Goal: Transaction & Acquisition: Book appointment/travel/reservation

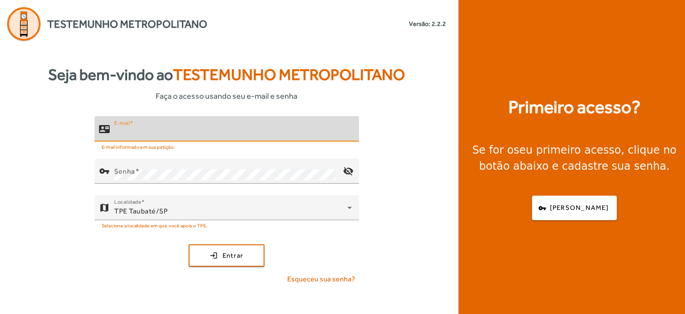
click at [120, 134] on input "E-mail" at bounding box center [233, 132] width 238 height 11
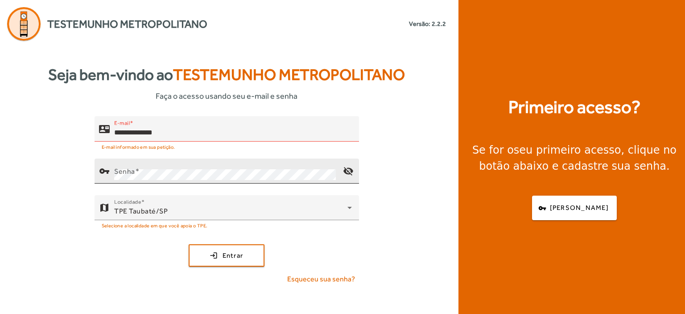
click at [118, 171] on mat-label "Senha" at bounding box center [124, 171] width 21 height 8
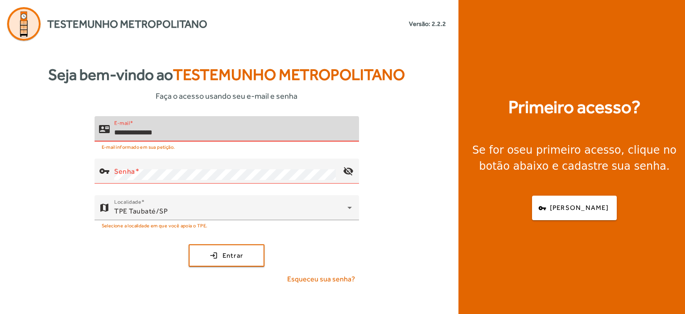
click at [137, 133] on input "**********" at bounding box center [233, 132] width 238 height 11
type input "**********"
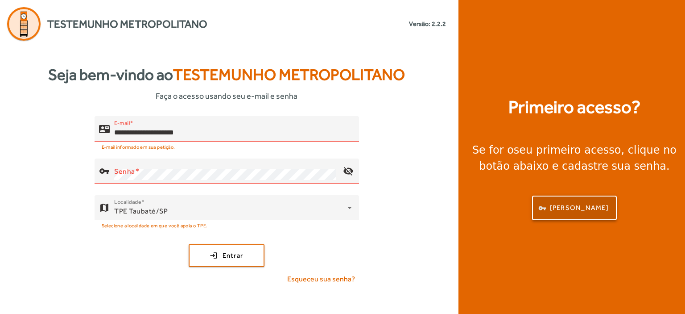
click at [574, 216] on span "button" at bounding box center [574, 207] width 83 height 21
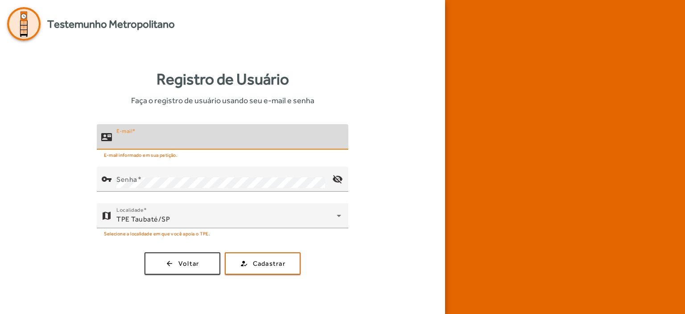
click at [124, 141] on input "E-mail" at bounding box center [228, 140] width 225 height 11
type input "**********"
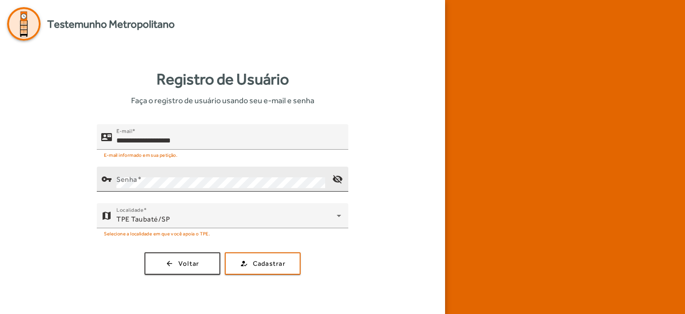
click at [126, 174] on div "Senha" at bounding box center [220, 178] width 209 height 25
click at [253, 282] on div "**********" at bounding box center [222, 171] width 431 height 261
click at [264, 263] on span "Cadastrar" at bounding box center [269, 263] width 33 height 10
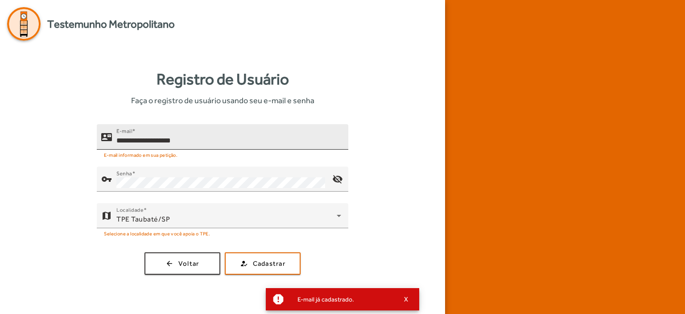
click at [200, 133] on div "**********" at bounding box center [228, 136] width 225 height 25
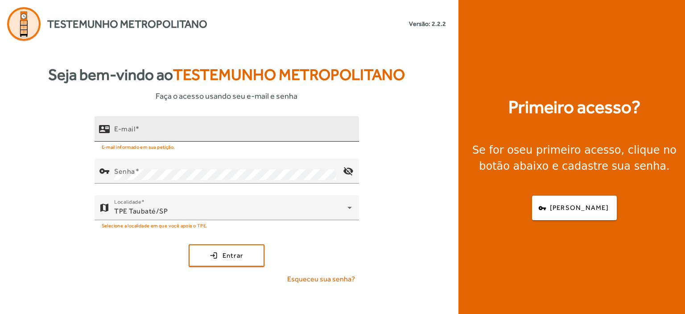
click at [116, 128] on mat-label "E-mail" at bounding box center [124, 128] width 21 height 8
click at [116, 128] on input "E-mail" at bounding box center [233, 132] width 238 height 11
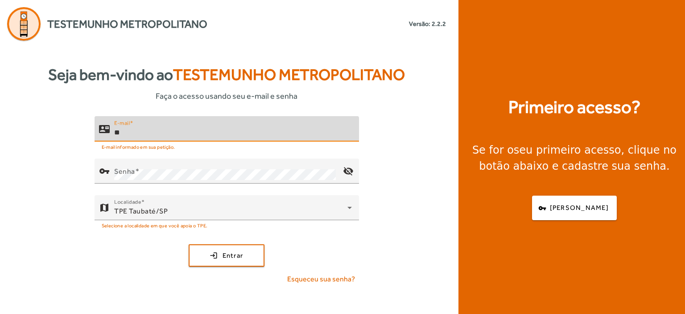
type input "*"
type input "**********"
click at [117, 172] on mat-label "Senha" at bounding box center [124, 171] width 21 height 8
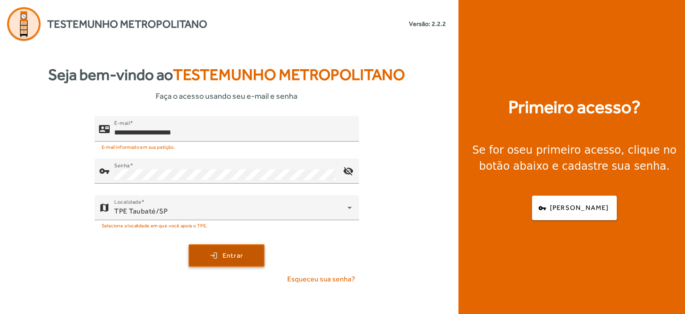
click at [227, 249] on span "submit" at bounding box center [227, 254] width 74 height 21
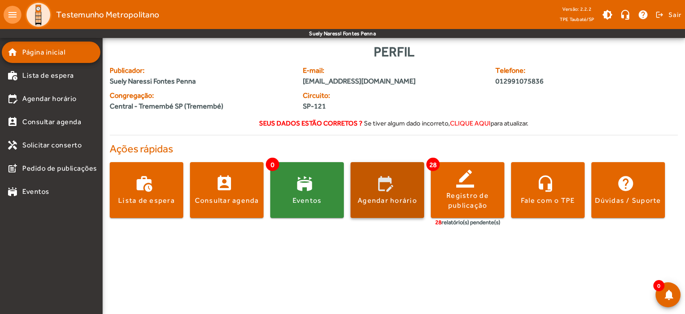
click at [368, 190] on span at bounding box center [388, 189] width 74 height 21
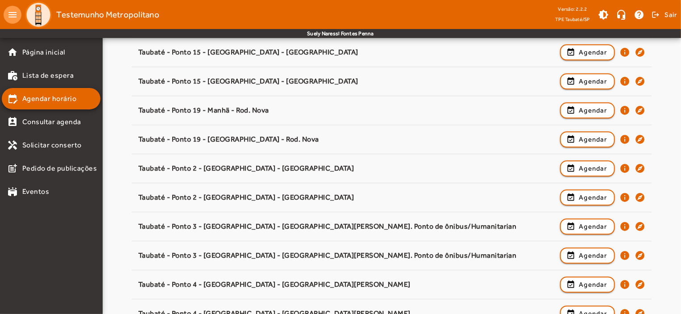
scroll to position [1372, 0]
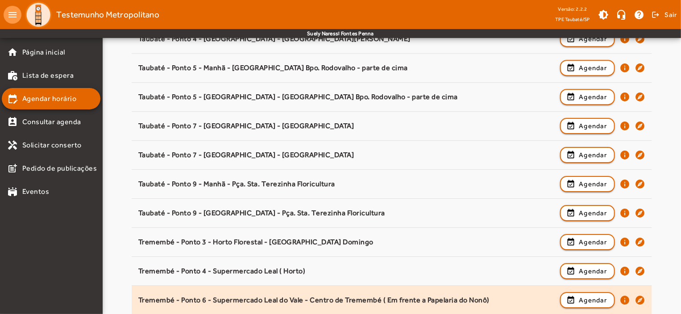
click at [365, 295] on div "Tremembé - Ponto 6 - Supermercado Leal do Vale - Centro de Tremembé ( Em frente…" at bounding box center [347, 299] width 418 height 9
click at [587, 294] on span "Agendar" at bounding box center [593, 299] width 28 height 11
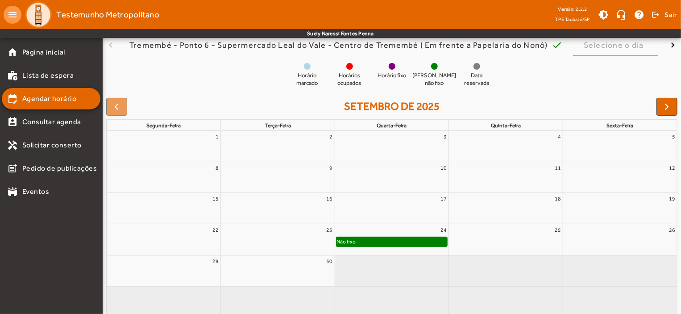
scroll to position [81, 0]
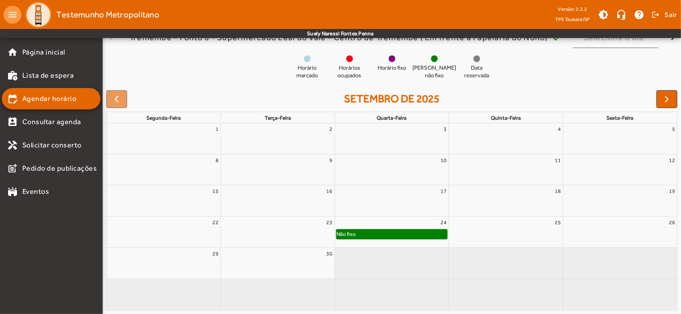
click at [428, 234] on div "Não fixo" at bounding box center [391, 233] width 111 height 9
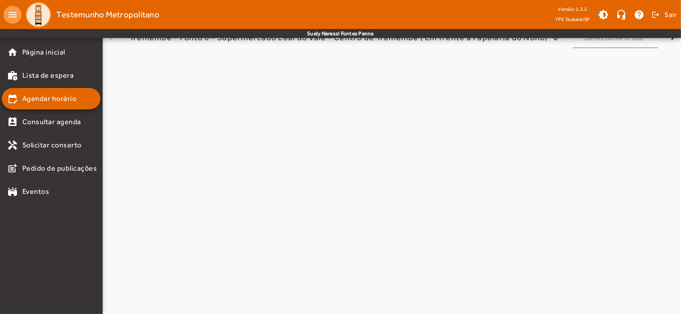
scroll to position [0, 0]
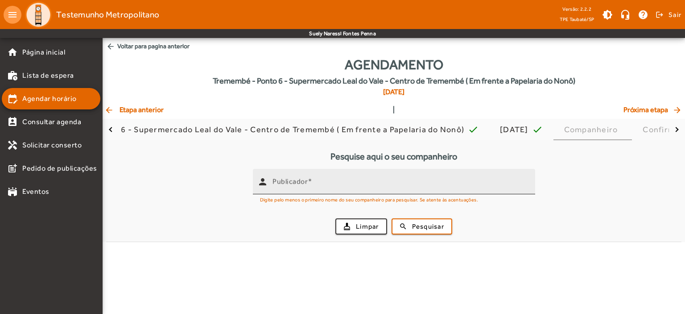
click at [282, 181] on mat-label "Publicador" at bounding box center [290, 181] width 35 height 8
click at [282, 181] on input "Publicador" at bounding box center [401, 185] width 256 height 11
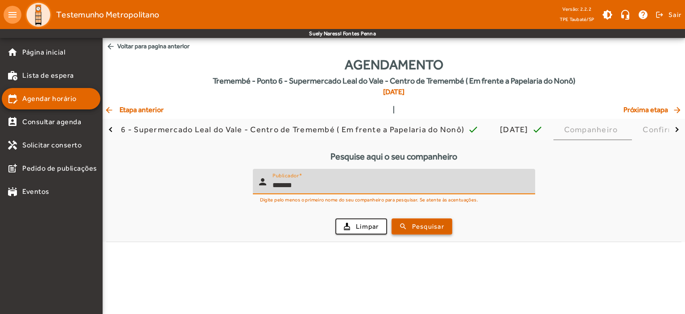
type input "*******"
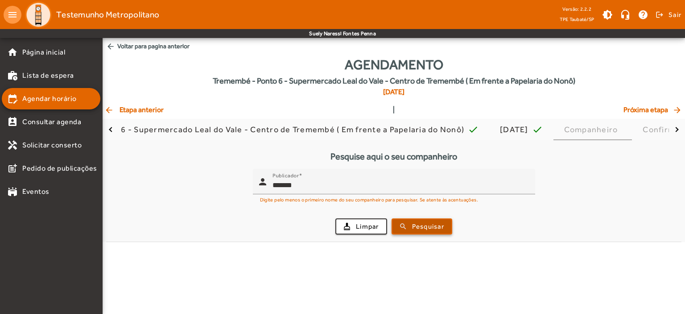
click at [414, 221] on span "Pesquisar" at bounding box center [428, 226] width 32 height 10
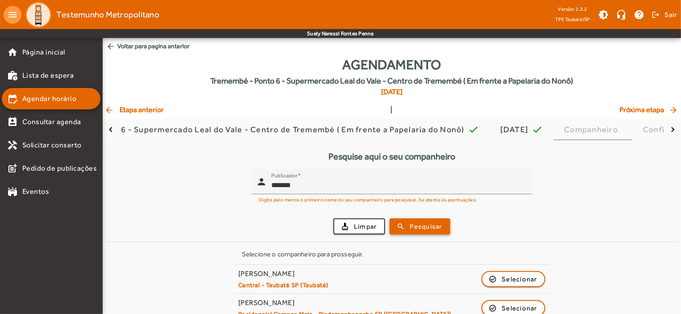
scroll to position [246, 0]
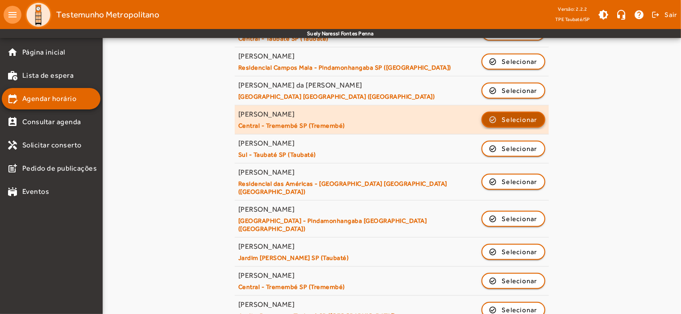
click at [534, 121] on span "Selecionar" at bounding box center [520, 119] width 36 height 11
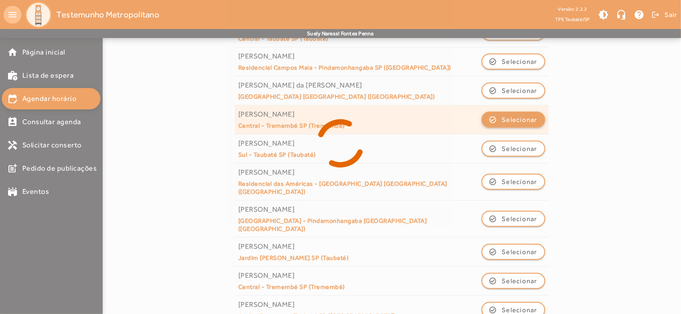
scroll to position [0, 0]
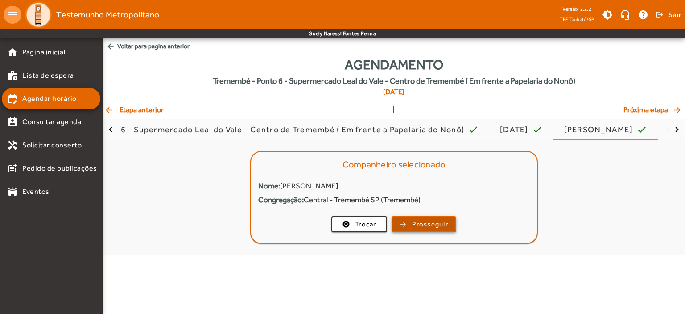
click at [424, 225] on span "Prosseguir" at bounding box center [430, 224] width 36 height 10
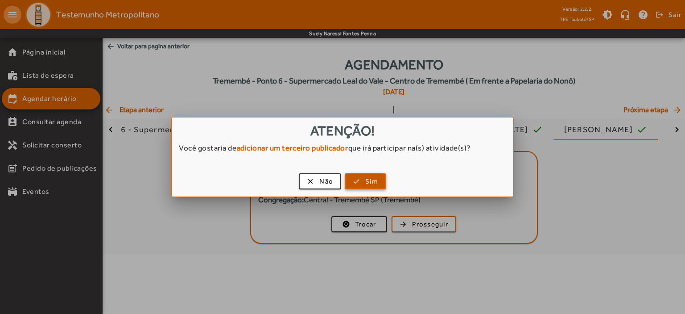
click at [369, 178] on span "Sim" at bounding box center [371, 181] width 13 height 10
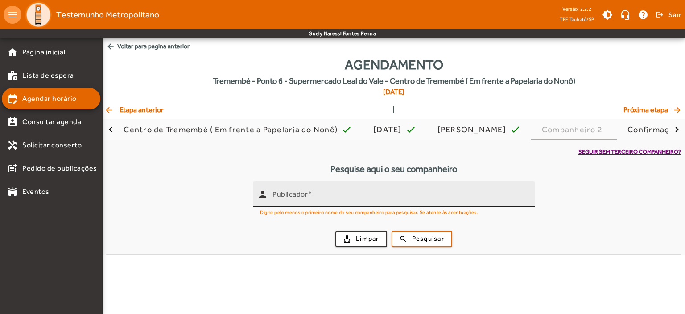
click at [278, 191] on mat-label "Publicador" at bounding box center [290, 193] width 35 height 8
click at [278, 192] on input "Publicador" at bounding box center [401, 197] width 256 height 11
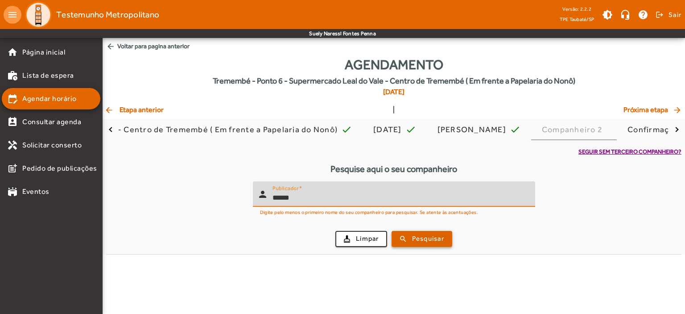
type input "******"
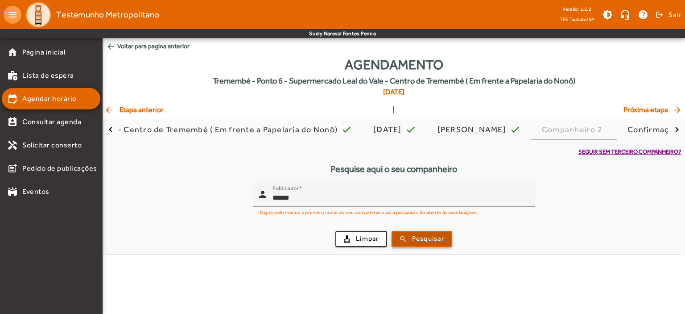
click at [414, 237] on span "Pesquisar" at bounding box center [428, 238] width 32 height 10
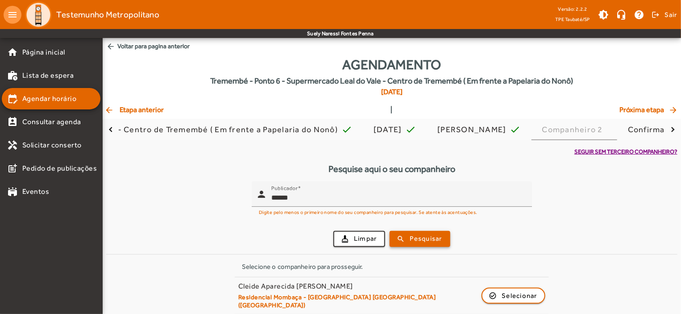
scroll to position [56, 0]
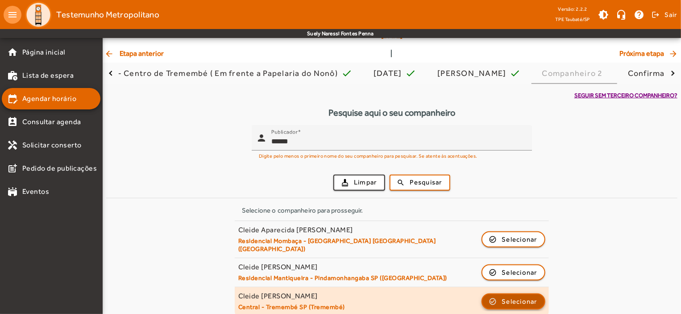
click at [517, 296] on span "Selecionar" at bounding box center [520, 301] width 36 height 11
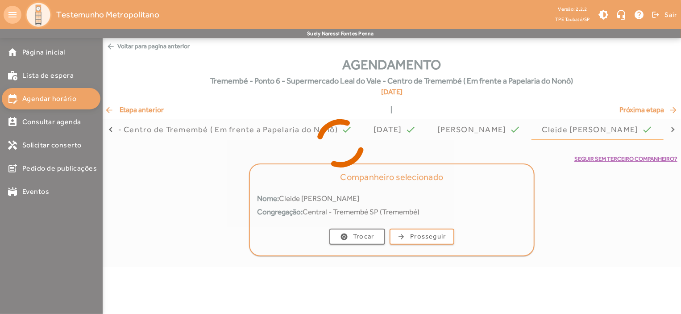
scroll to position [0, 0]
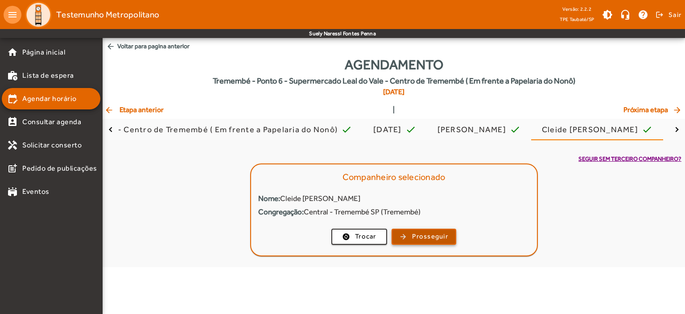
click at [431, 235] on span "Prosseguir" at bounding box center [430, 236] width 36 height 10
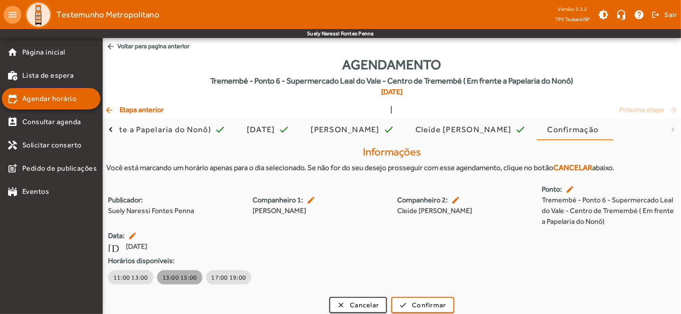
click at [174, 278] on span "13:00 15:00" at bounding box center [179, 277] width 35 height 9
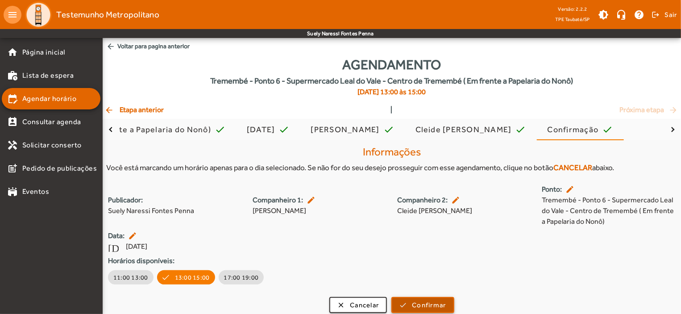
click at [426, 304] on span "Confirmar" at bounding box center [429, 305] width 34 height 10
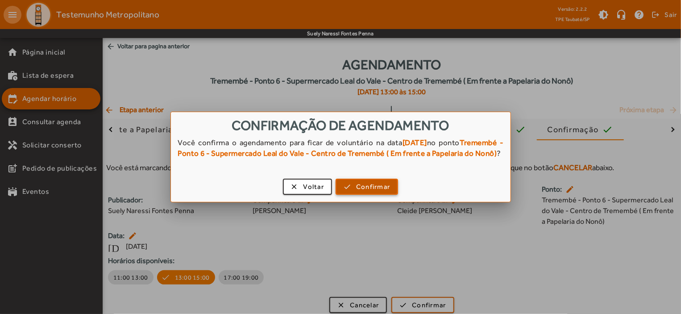
click at [370, 192] on span "Confirmar" at bounding box center [373, 187] width 34 height 10
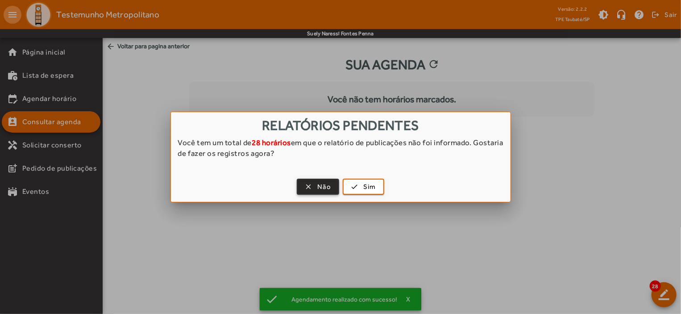
click at [328, 182] on span "Não" at bounding box center [324, 187] width 14 height 10
